Goal: Task Accomplishment & Management: Use online tool/utility

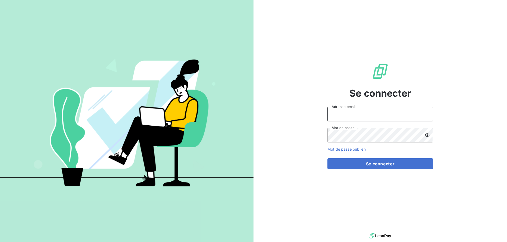
click at [352, 115] on input "Adresse email" at bounding box center [380, 114] width 106 height 15
type input "[PERSON_NAME][EMAIL_ADDRESS][DOMAIN_NAME]"
click at [327, 159] on button "Se connecter" at bounding box center [380, 164] width 106 height 11
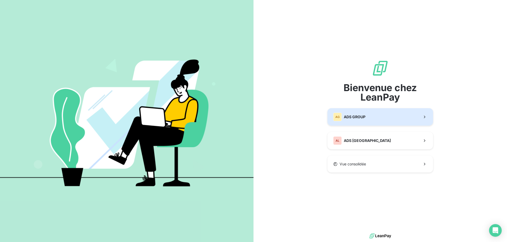
click at [366, 119] on button "AG ADS GROUP" at bounding box center [380, 116] width 106 height 17
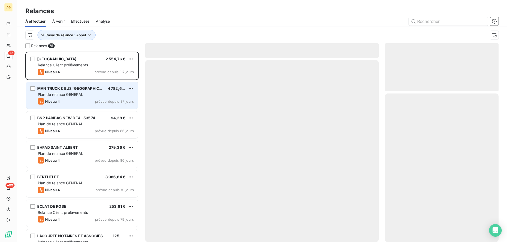
scroll to position [187, 109]
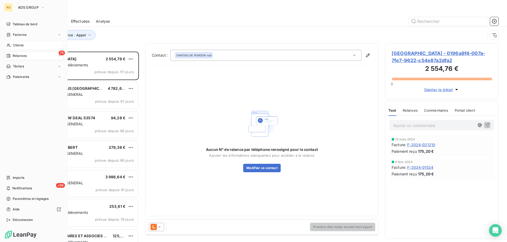
click at [20, 46] on span "Clients" at bounding box center [18, 45] width 11 height 5
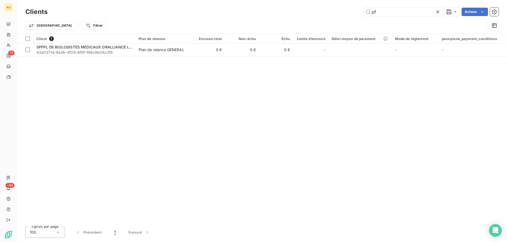
type input "p"
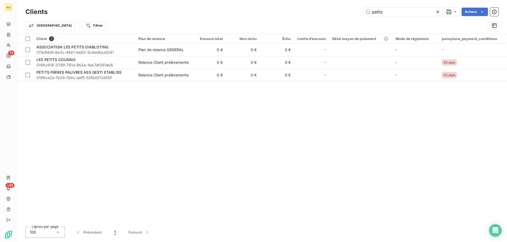
drag, startPoint x: 387, startPoint y: 12, endPoint x: 349, endPoint y: 15, distance: 37.3
click at [351, 15] on div "petits Actions" at bounding box center [276, 12] width 444 height 8
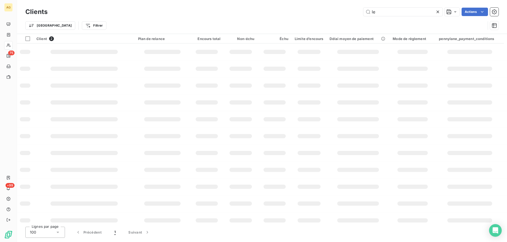
type input "l"
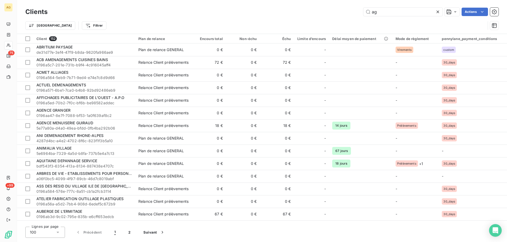
type input "a"
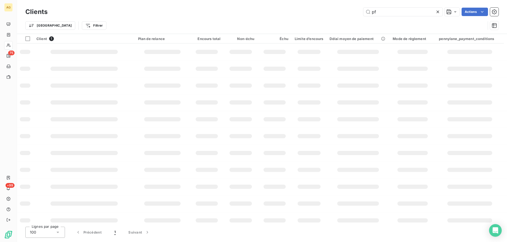
type input "p"
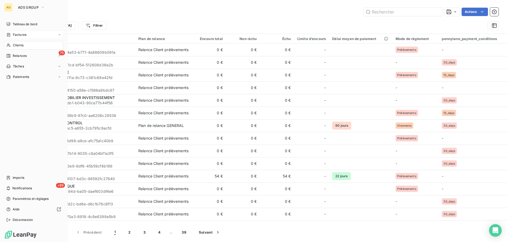
click at [16, 36] on span "Factures" at bounding box center [19, 34] width 13 height 5
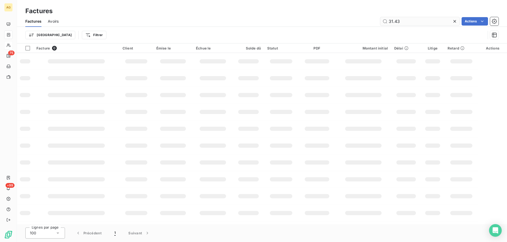
drag, startPoint x: 417, startPoint y: 23, endPoint x: 381, endPoint y: 23, distance: 36.2
click at [331, 20] on div "31.43 Actions" at bounding box center [281, 21] width 433 height 8
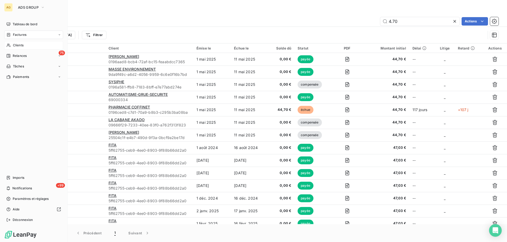
click at [20, 35] on span "Factures" at bounding box center [19, 34] width 13 height 5
click at [18, 34] on span "Factures" at bounding box center [19, 34] width 13 height 5
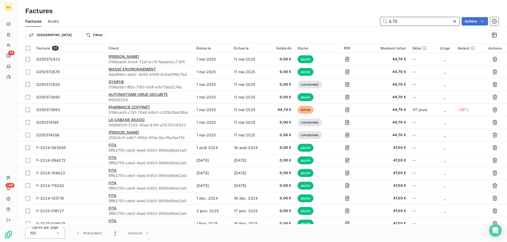
drag, startPoint x: 410, startPoint y: 19, endPoint x: 350, endPoint y: 20, distance: 59.9
click at [350, 20] on div "4.70 Actions" at bounding box center [281, 21] width 433 height 8
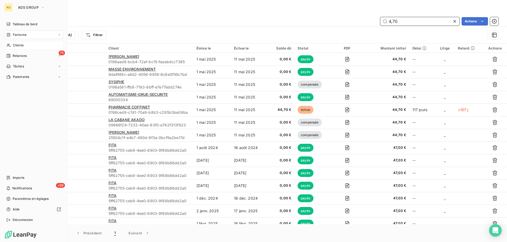
type input "4,70"
click at [17, 47] on span "Clients" at bounding box center [18, 45] width 11 height 5
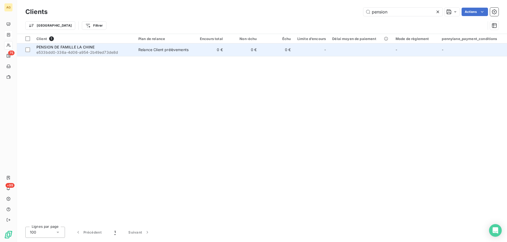
type input "pension"
click at [44, 47] on span "PENSION DE FAMILLE LA CHINE" at bounding box center [65, 47] width 58 height 4
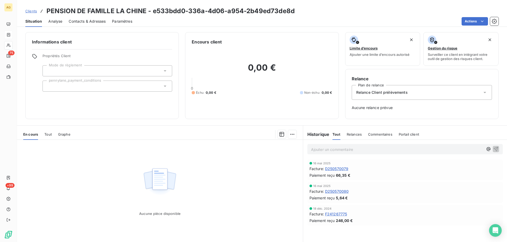
click at [49, 134] on span "Tout" at bounding box center [47, 134] width 7 height 4
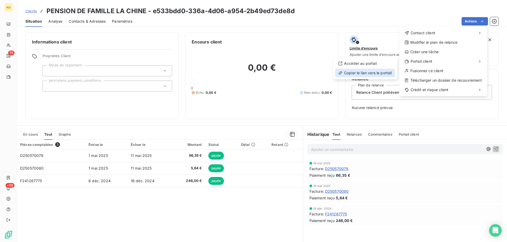
click at [351, 73] on div "Copier le lien vers le portail" at bounding box center [365, 73] width 60 height 8
